Goal: Navigation & Orientation: Find specific page/section

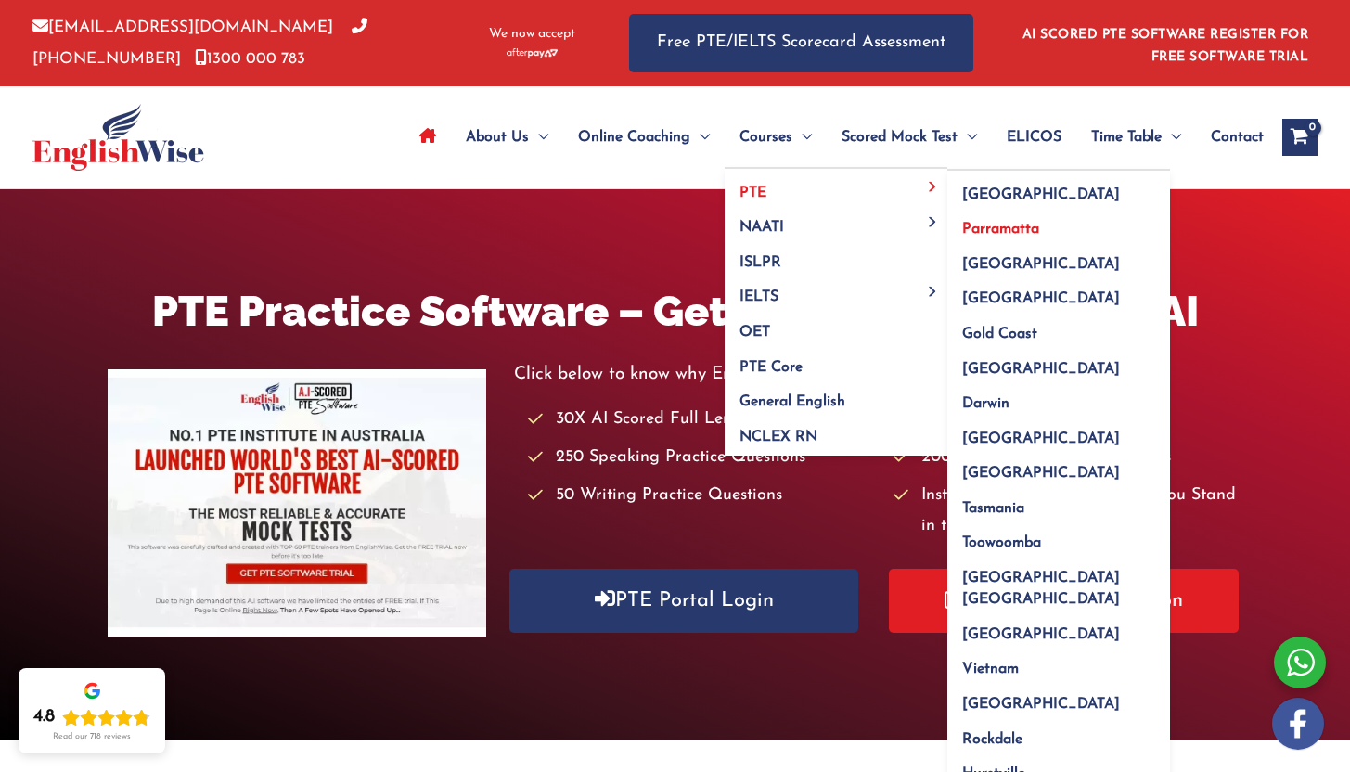
click at [991, 227] on span "Parramatta" at bounding box center [1000, 229] width 77 height 15
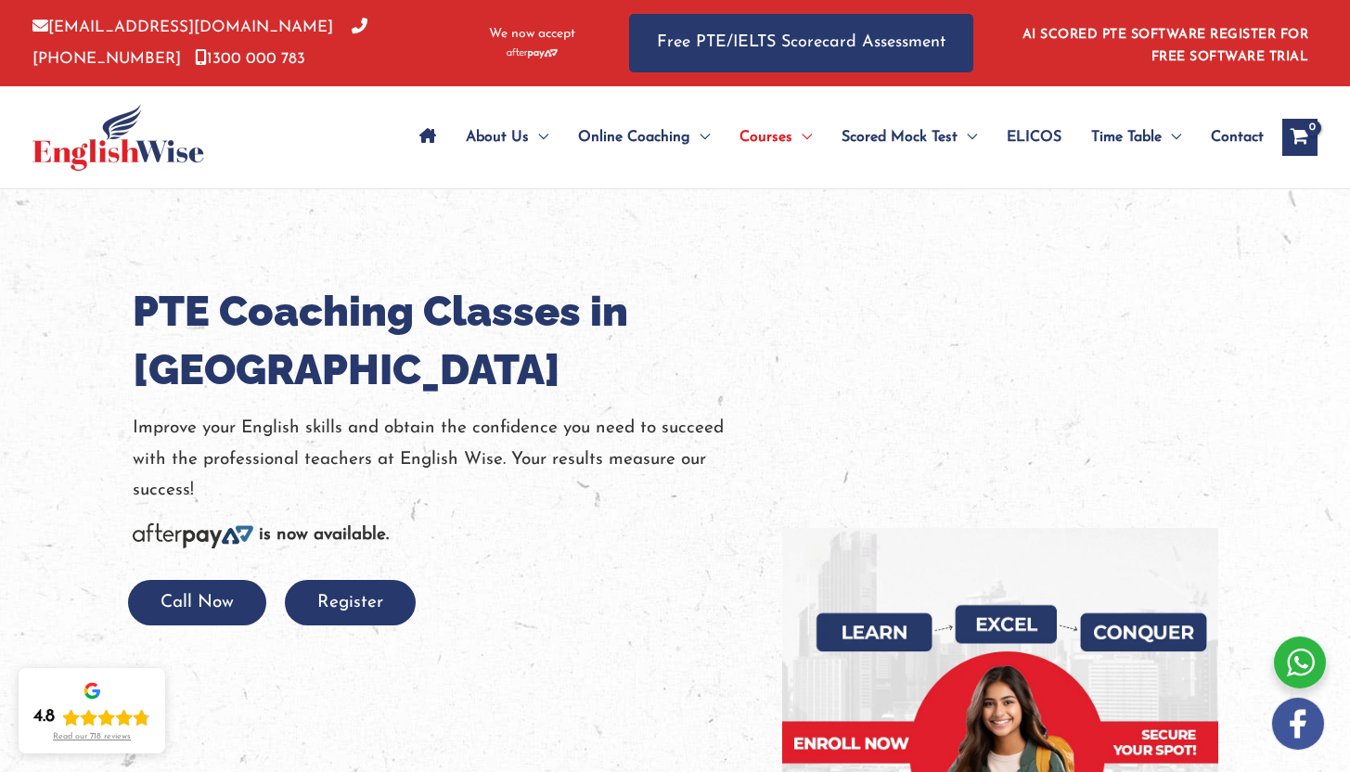
click at [157, 144] on img at bounding box center [118, 137] width 172 height 67
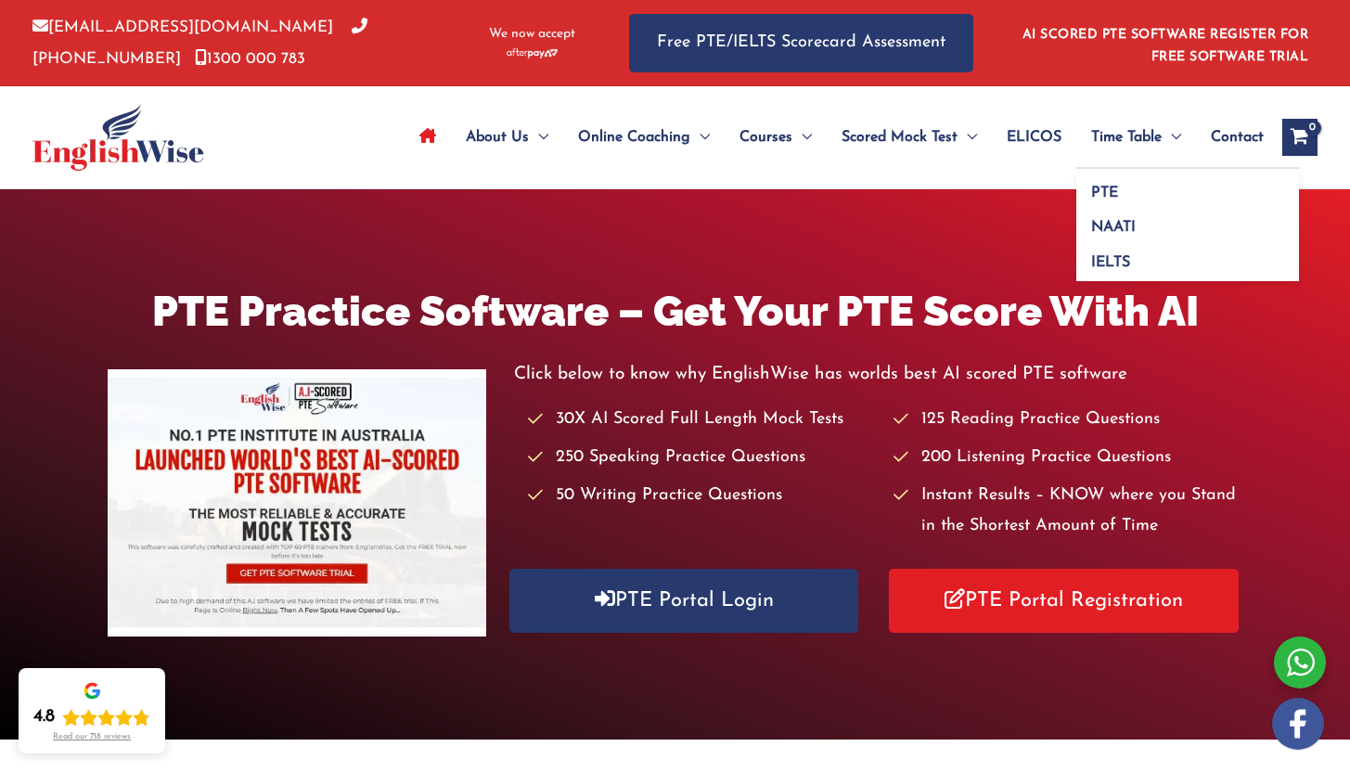
click at [1173, 134] on span "Menu Toggle" at bounding box center [1171, 137] width 19 height 65
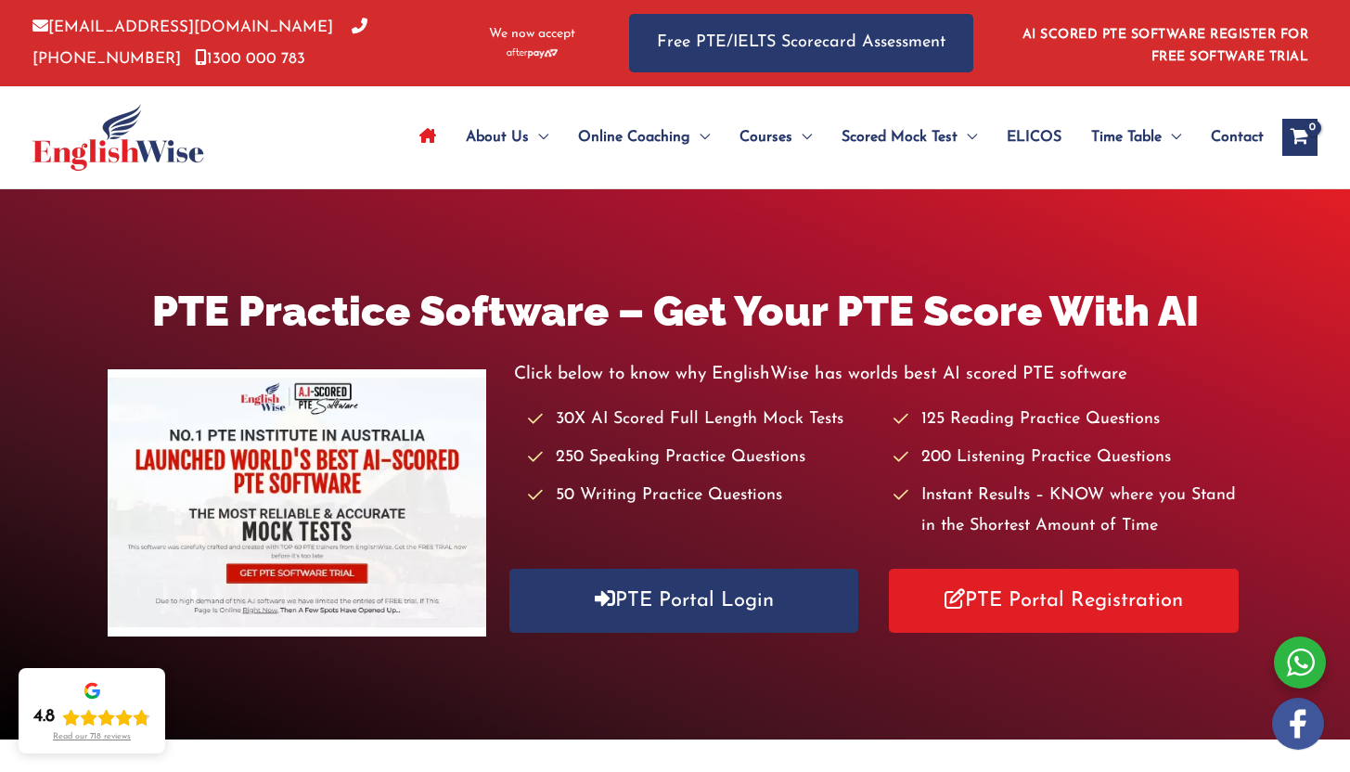
click at [784, 289] on h1 "PTE Practice Software – Get Your PTE Score With AI" at bounding box center [675, 311] width 1134 height 58
click at [634, 245] on div "PTE Practice Software – Get Your PTE Score With AI Click below to know why Engl…" at bounding box center [675, 464] width 1350 height 550
